Goal: Task Accomplishment & Management: Manage account settings

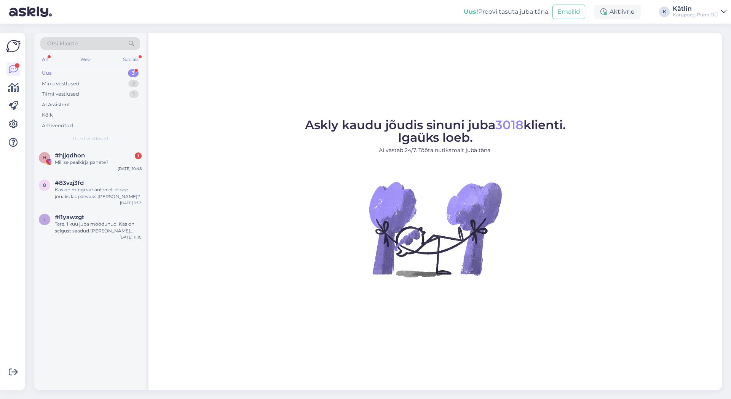
click at [53, 73] on div "Uus 3" at bounding box center [90, 73] width 100 height 11
click at [91, 191] on div "Kas on mingi variant veel, et see jõuaks laupäevaks [PERSON_NAME]?" at bounding box center [98, 193] width 87 height 14
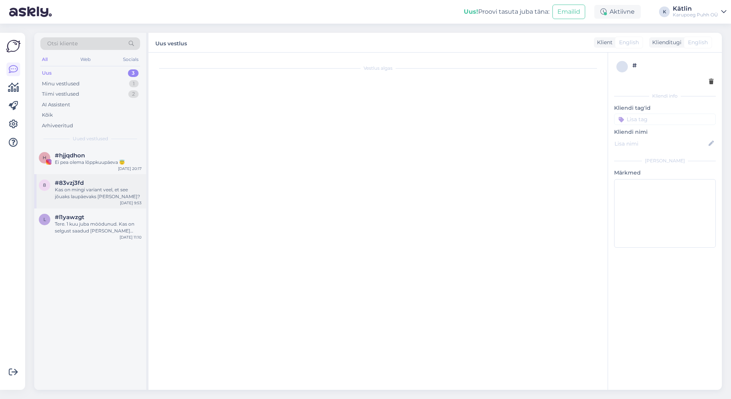
scroll to position [67, 0]
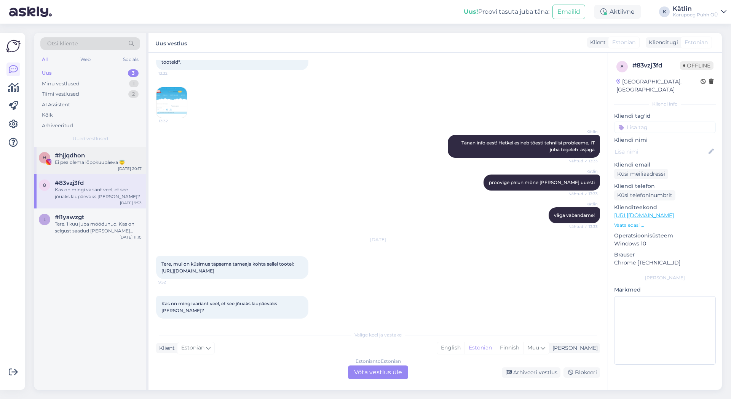
click at [83, 165] on div "Ei pea olema lõppkuupäeva 😇" at bounding box center [98, 162] width 87 height 7
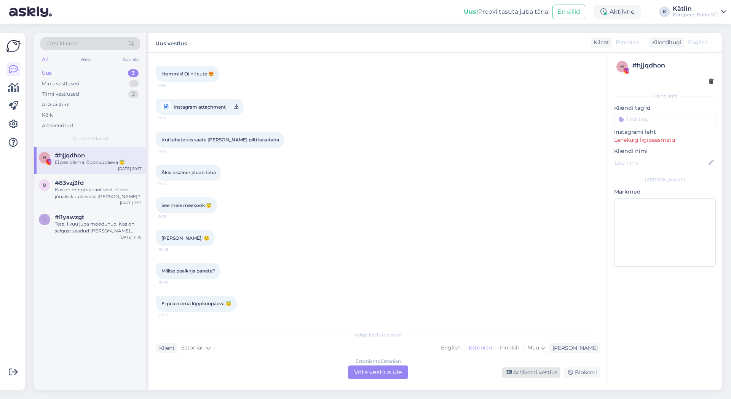
click at [539, 374] on div "Arhiveeri vestlus" at bounding box center [531, 372] width 59 height 10
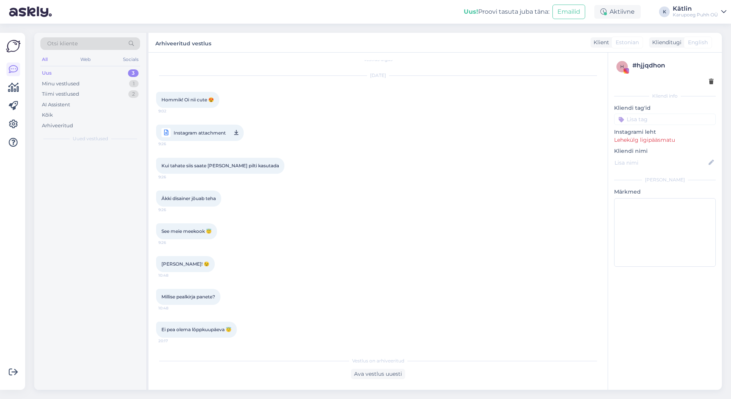
scroll to position [9, 0]
click at [66, 83] on div "Minu vestlused" at bounding box center [61, 84] width 38 height 8
click at [93, 162] on div "Tere! Teie tellitud nukk on eeltellitav toode tarneajaga 3-7 tööpäeva. [PERSON_…" at bounding box center [98, 166] width 87 height 14
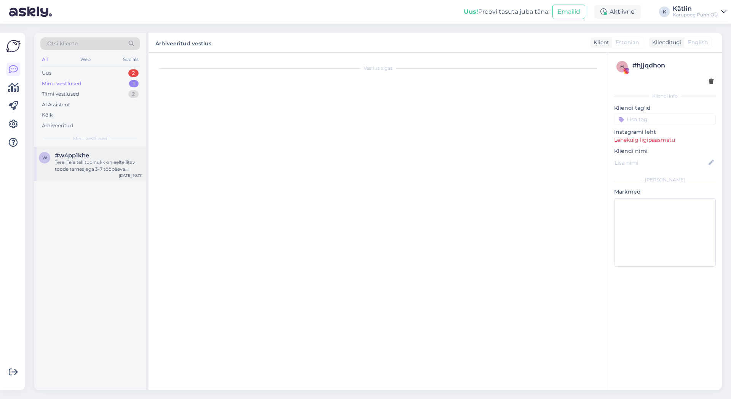
scroll to position [0, 0]
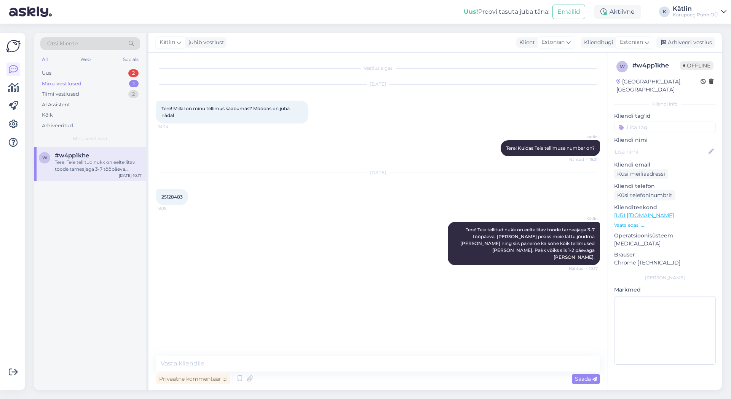
click at [178, 198] on span "25128483" at bounding box center [172, 197] width 21 height 6
copy span "25128483"
